Goal: Information Seeking & Learning: Check status

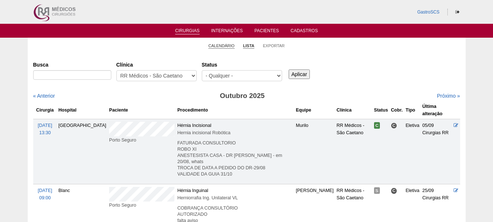
click at [218, 47] on link "Calendário" at bounding box center [221, 45] width 26 height 5
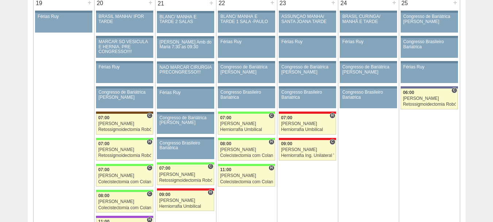
scroll to position [1128, 0]
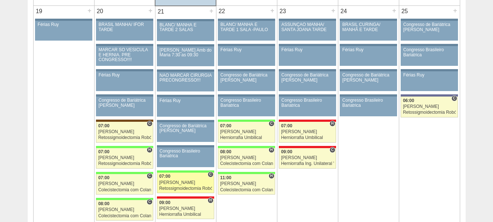
click at [165, 182] on div "[PERSON_NAME]" at bounding box center [185, 182] width 53 height 5
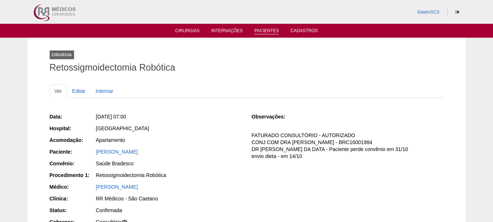
click at [266, 31] on link "Pacientes" at bounding box center [266, 31] width 24 height 6
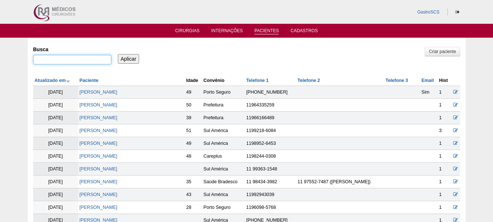
click at [85, 60] on input "Busca" at bounding box center [72, 59] width 78 height 9
type input "clotildes"
click at [118, 54] on input "Aplicar" at bounding box center [129, 58] width 22 height 9
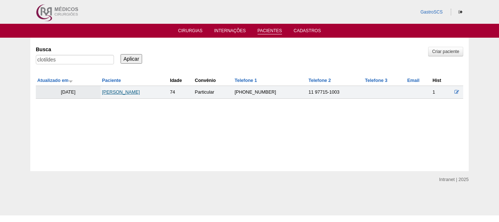
click at [133, 90] on link "[PERSON_NAME]" at bounding box center [121, 91] width 38 height 5
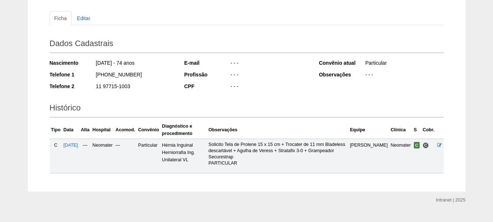
scroll to position [73, 0]
click at [78, 145] on span "16/10/2025" at bounding box center [71, 144] width 15 height 5
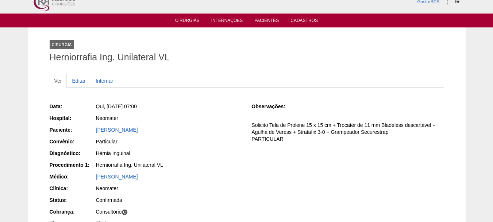
scroll to position [8, 0]
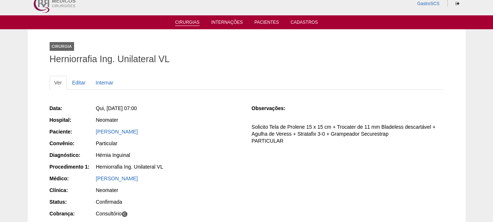
click at [189, 20] on link "Cirurgias" at bounding box center [187, 23] width 24 height 6
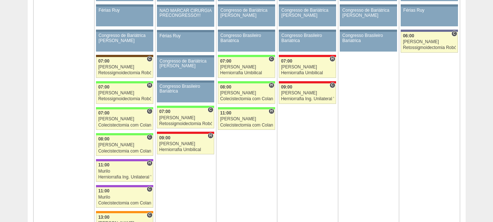
scroll to position [1204, 0]
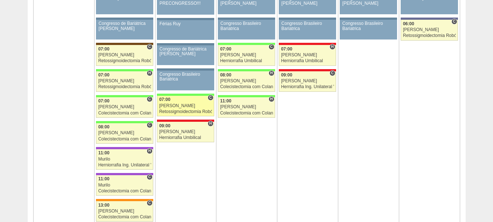
click at [168, 104] on div "[PERSON_NAME]" at bounding box center [185, 105] width 53 height 5
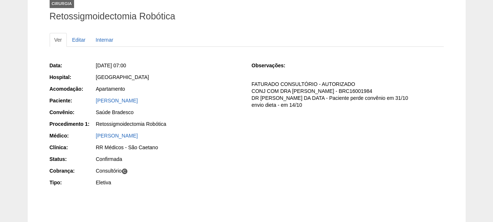
scroll to position [54, 0]
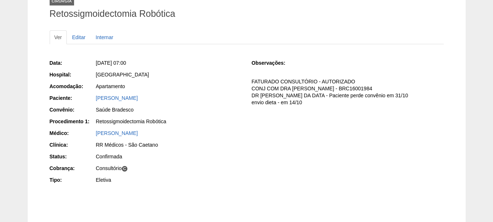
drag, startPoint x: 193, startPoint y: 99, endPoint x: 96, endPoint y: 102, distance: 96.8
click at [96, 102] on div "FERNANDA MIDORI IWANAGA SOARES" at bounding box center [168, 98] width 146 height 9
copy link "FERNANDA MIDORI IWANAGA SOARES"
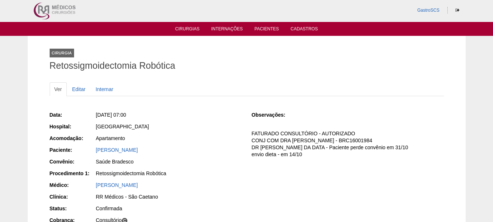
scroll to position [0, 0]
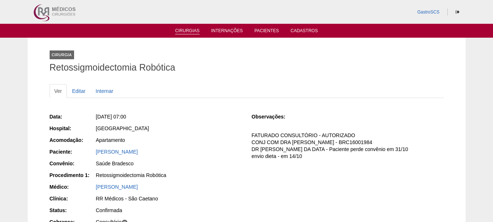
click at [195, 32] on link "Cirurgias" at bounding box center [187, 31] width 24 height 6
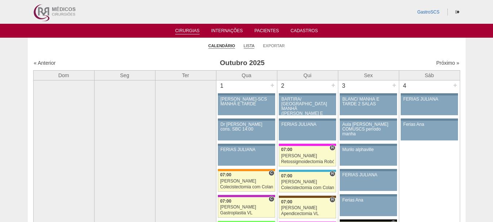
click at [247, 45] on link "Lista" at bounding box center [249, 45] width 11 height 5
